Goal: Find specific page/section: Find specific page/section

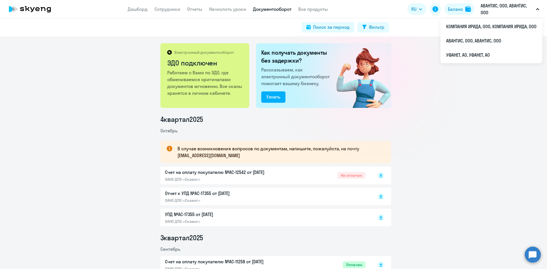
click at [486, 4] on p "АВАНТИС, ООО, АВАНТИС, ООО" at bounding box center [506, 9] width 53 height 14
click at [488, 11] on p "АВАНТИС, ООО, АВАНТИС, ООО" at bounding box center [506, 9] width 53 height 14
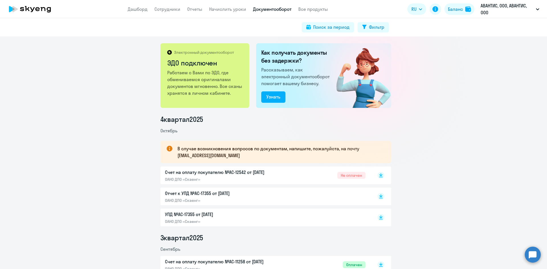
click at [487, 12] on p "АВАНТИС, ООО, АВАНТИС, ООО" at bounding box center [506, 9] width 53 height 14
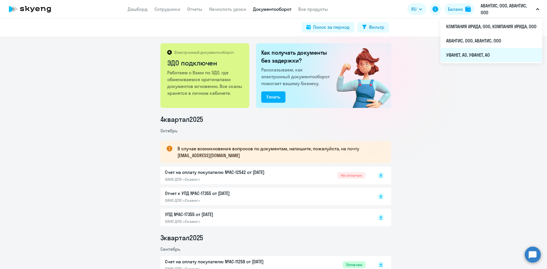
click at [468, 53] on li "УФАНЕТ, АО, УФАНЕТ, АО" at bounding box center [491, 55] width 102 height 14
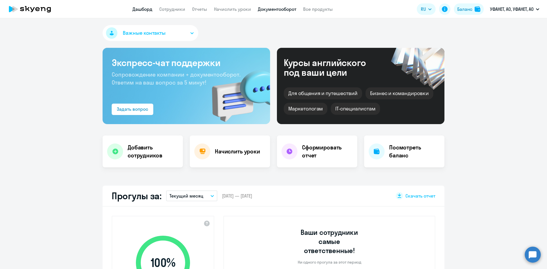
click at [269, 8] on link "Документооборот" at bounding box center [277, 9] width 38 height 6
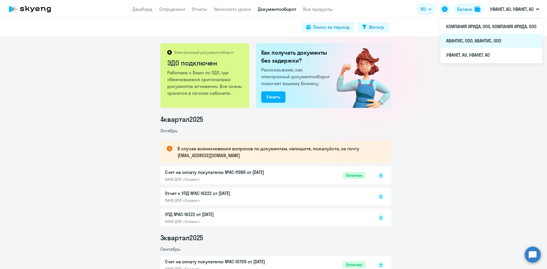
click at [494, 36] on li "АВАНТИС, ООО, АВАНТИС, ООО" at bounding box center [491, 41] width 102 height 14
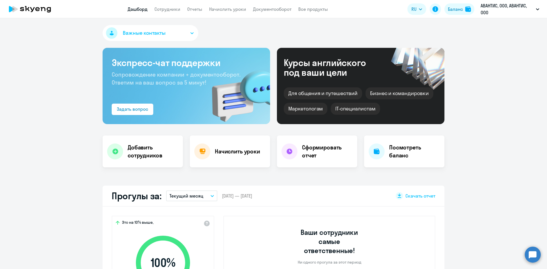
drag, startPoint x: 260, startPoint y: 8, endPoint x: 266, endPoint y: 17, distance: 10.4
click at [260, 8] on link "Документооборот" at bounding box center [272, 9] width 38 height 6
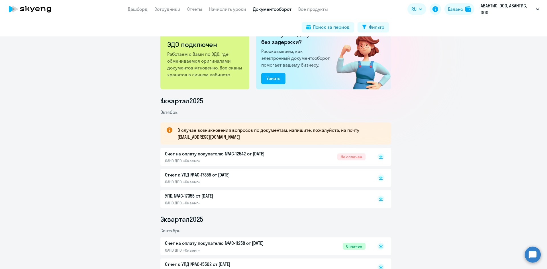
scroll to position [57, 0]
